Goal: Task Accomplishment & Management: Manage account settings

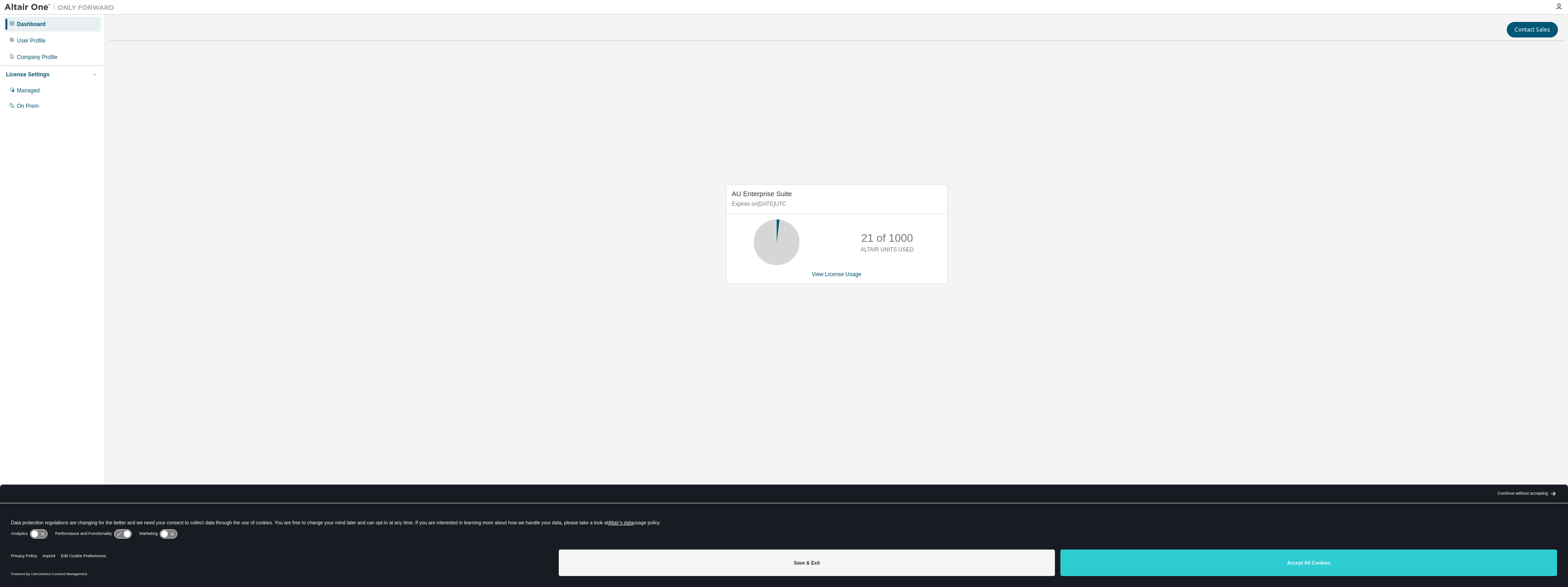
click at [1528, 492] on div "Continue without accepting" at bounding box center [1522, 494] width 50 height 8
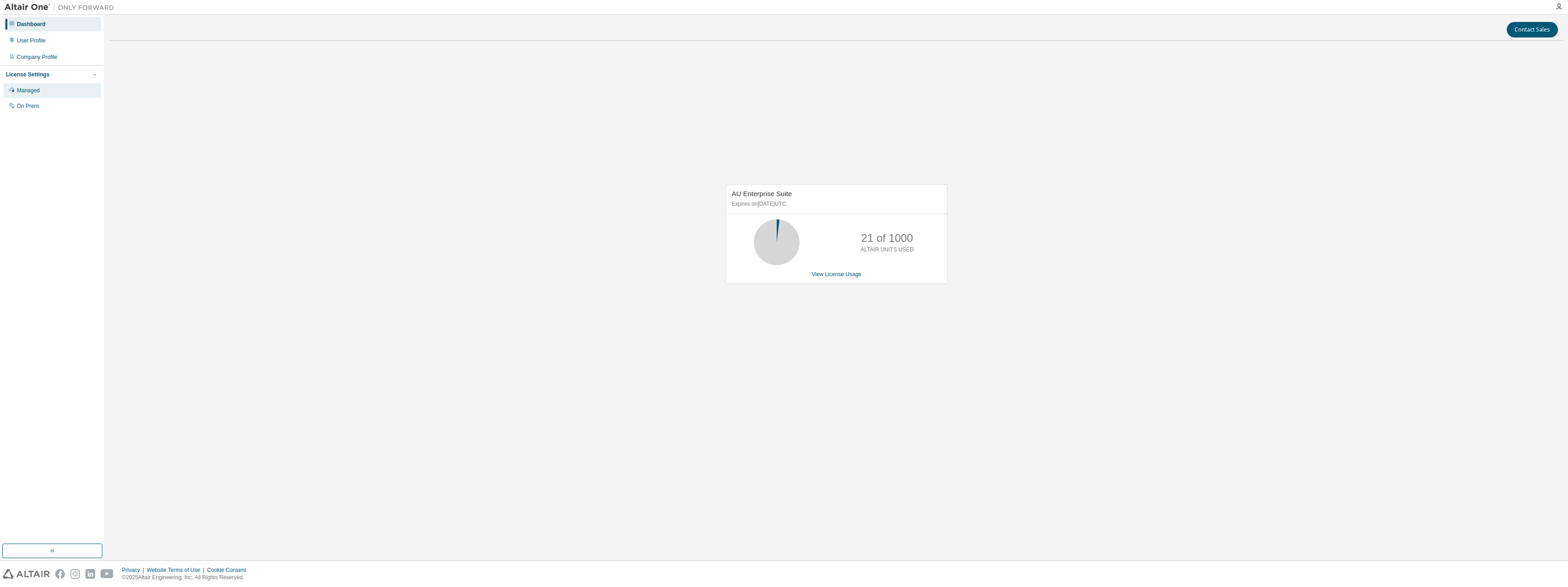
click at [41, 90] on div "Managed" at bounding box center [52, 90] width 97 height 15
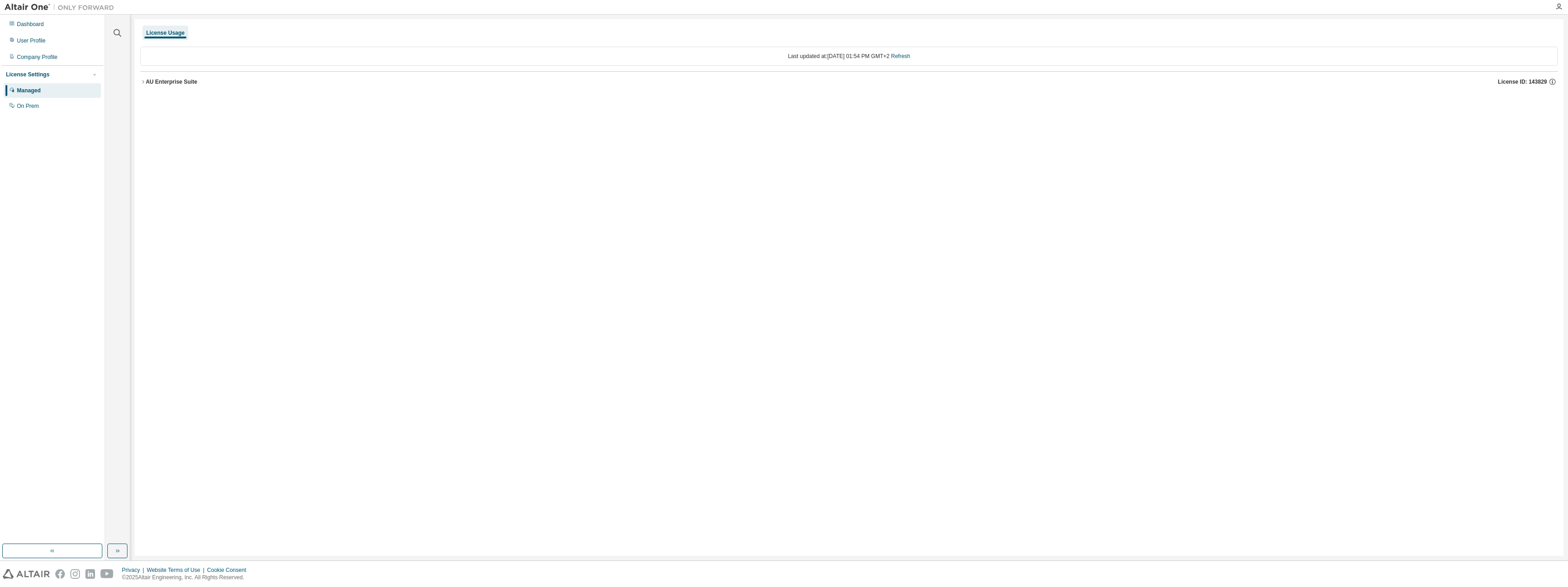
click at [143, 83] on icon "button" at bounding box center [143, 81] width 2 height 3
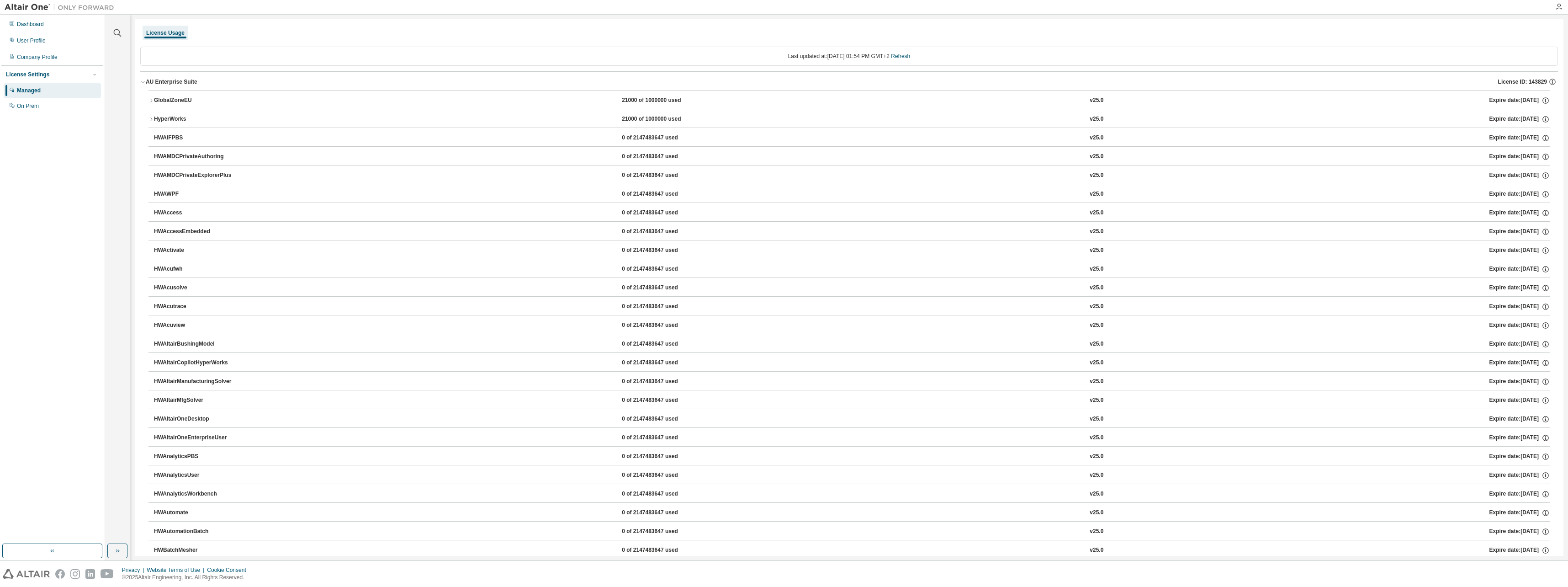
click at [143, 83] on icon "button" at bounding box center [143, 81] width 6 height 6
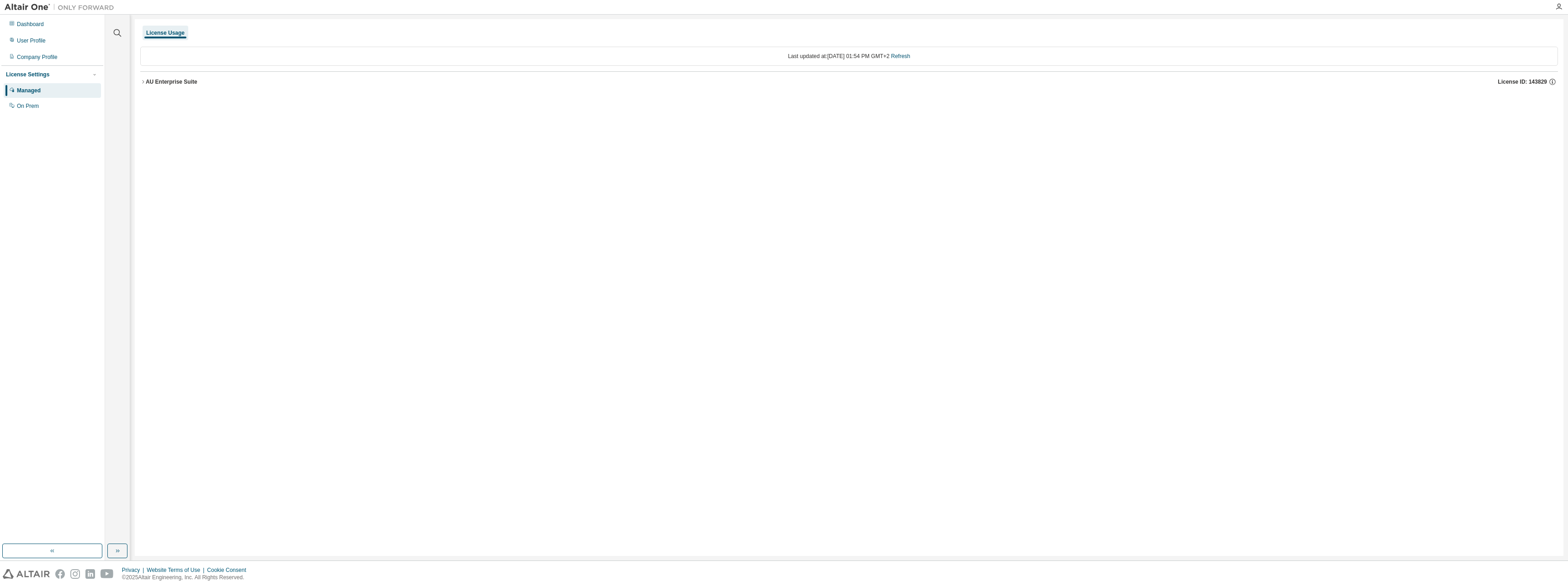
click at [83, 75] on div "License Settings" at bounding box center [52, 74] width 93 height 8
click at [83, 76] on div "License Settings" at bounding box center [52, 74] width 93 height 8
drag, startPoint x: 83, startPoint y: 76, endPoint x: 38, endPoint y: 107, distance: 54.6
click at [38, 107] on div "On Prem" at bounding box center [28, 106] width 22 height 8
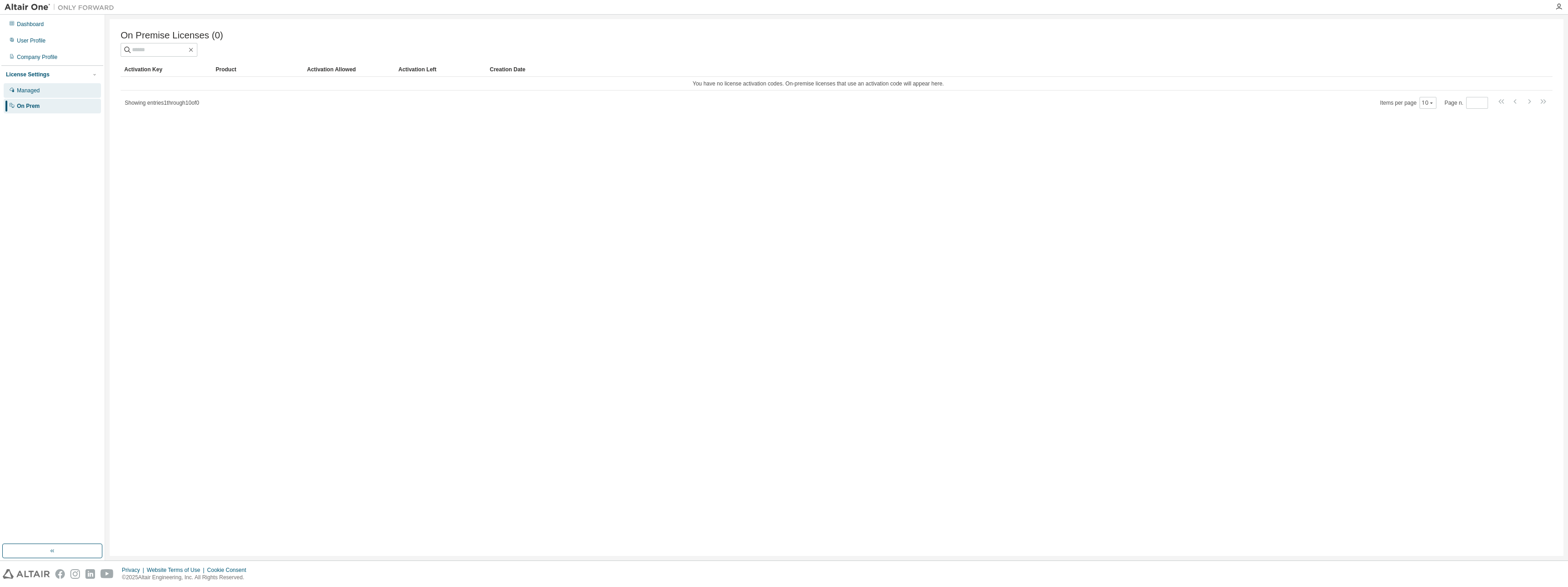
click at [36, 96] on div "Managed" at bounding box center [52, 90] width 97 height 15
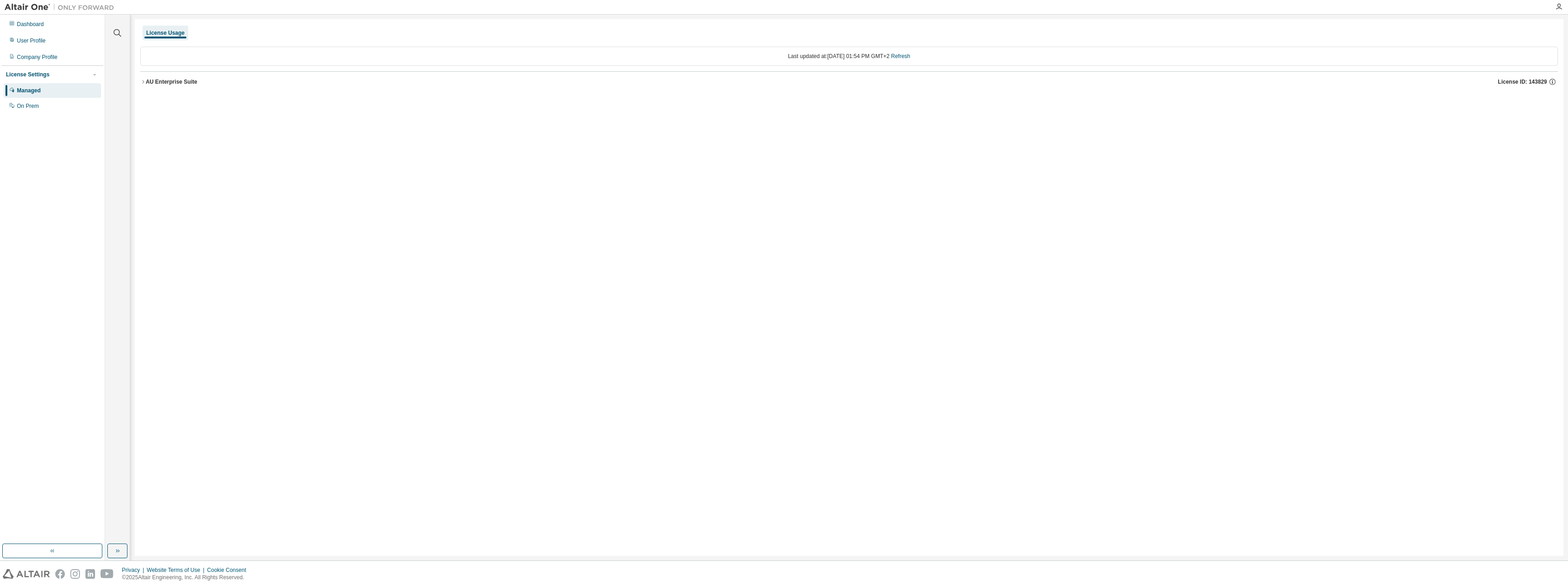
click at [141, 81] on icon "button" at bounding box center [143, 81] width 6 height 6
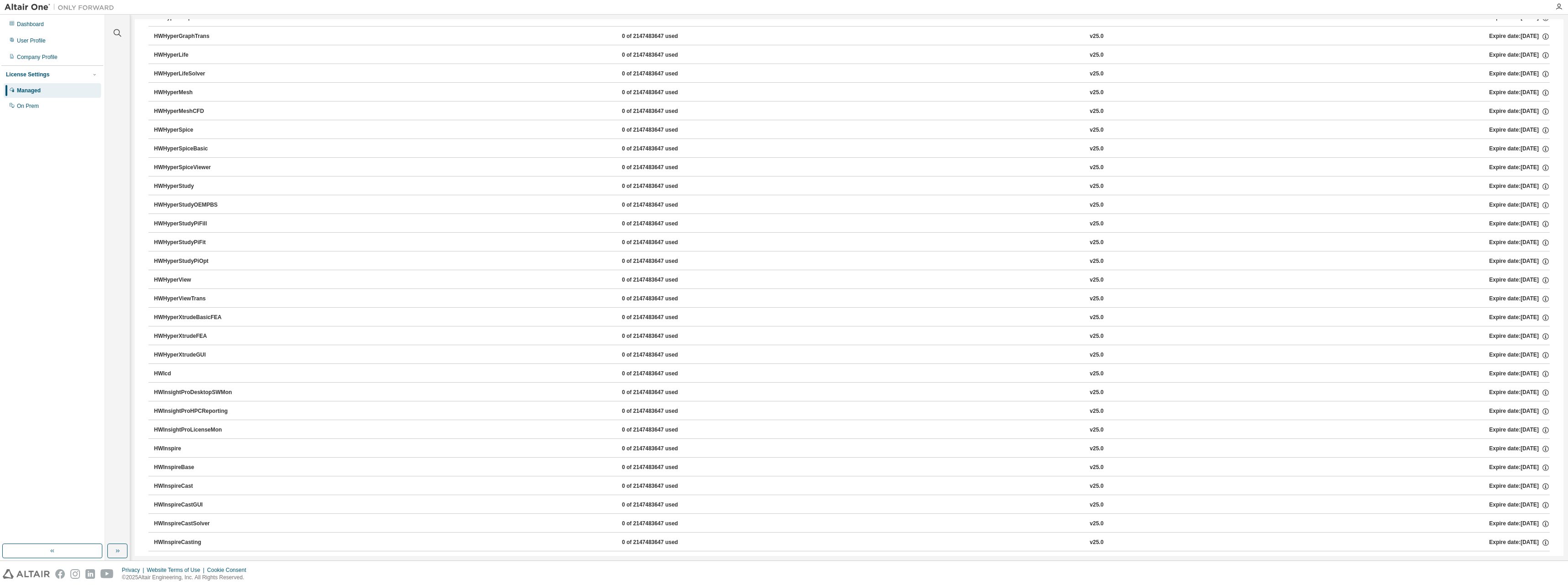
scroll to position [1920, 0]
